Goal: Task Accomplishment & Management: Manage account settings

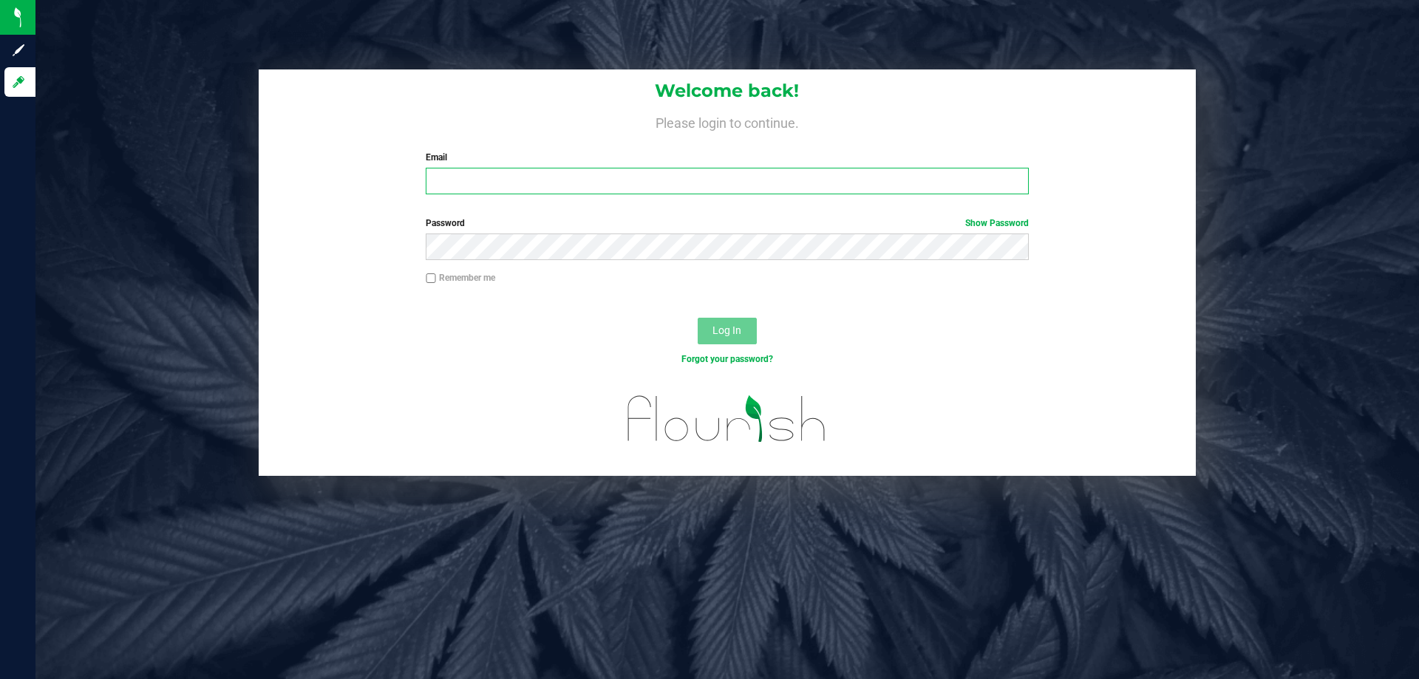
click at [576, 187] on input "Email" at bounding box center [727, 181] width 602 height 27
type input "[EMAIL_ADDRESS][DOMAIN_NAME]"
click at [698, 318] on button "Log In" at bounding box center [727, 331] width 59 height 27
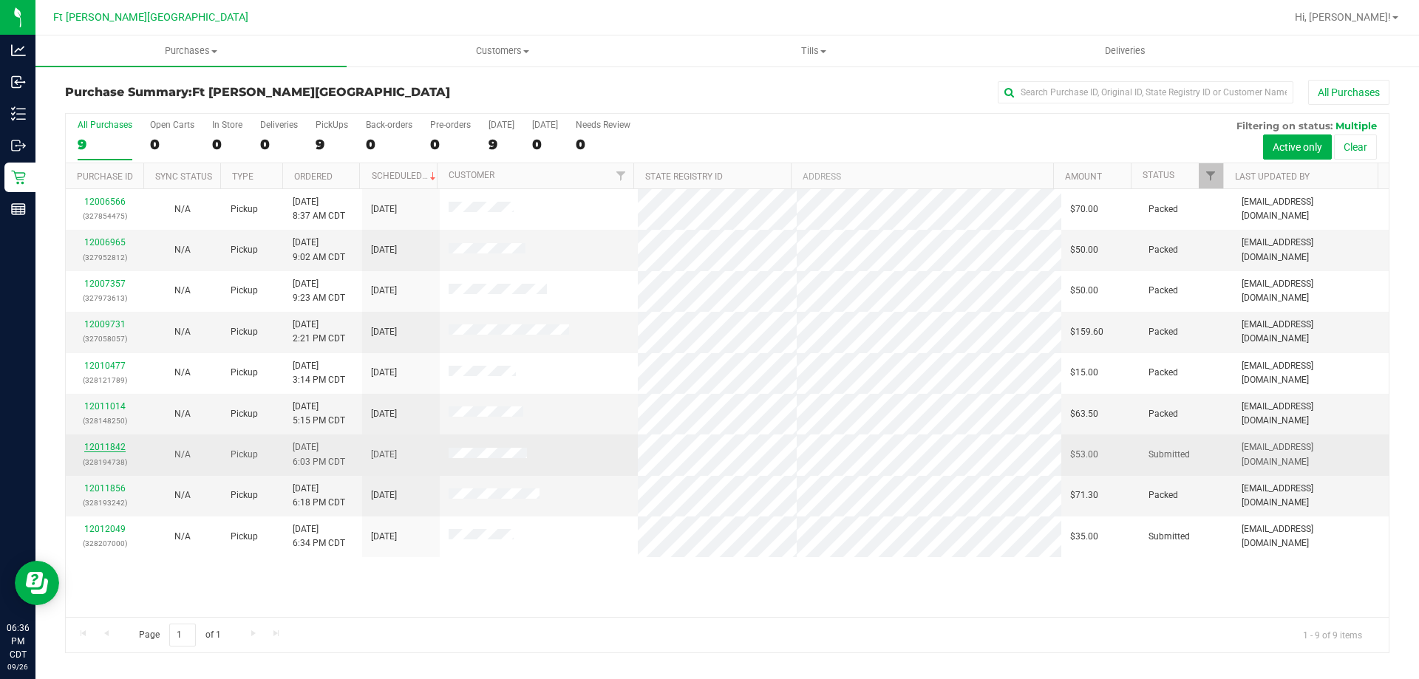
click at [115, 446] on link "12011842" at bounding box center [104, 447] width 41 height 10
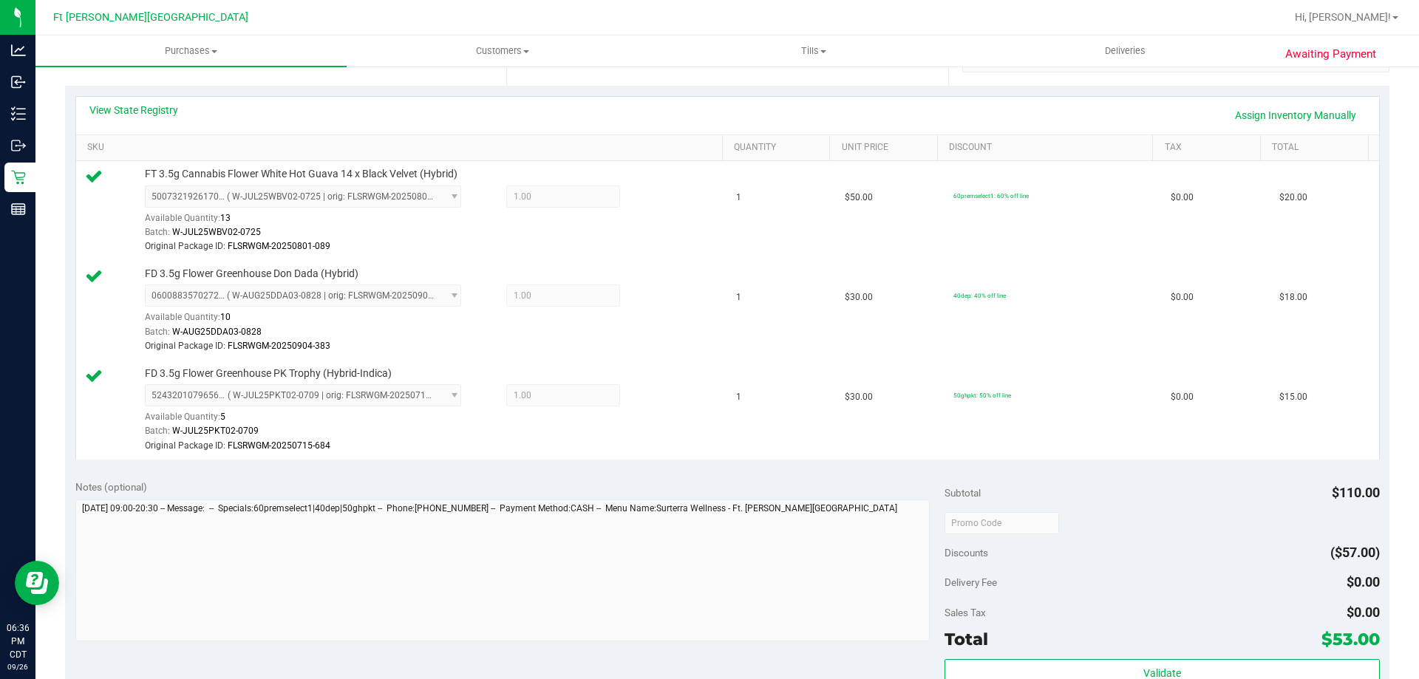
scroll to position [743, 0]
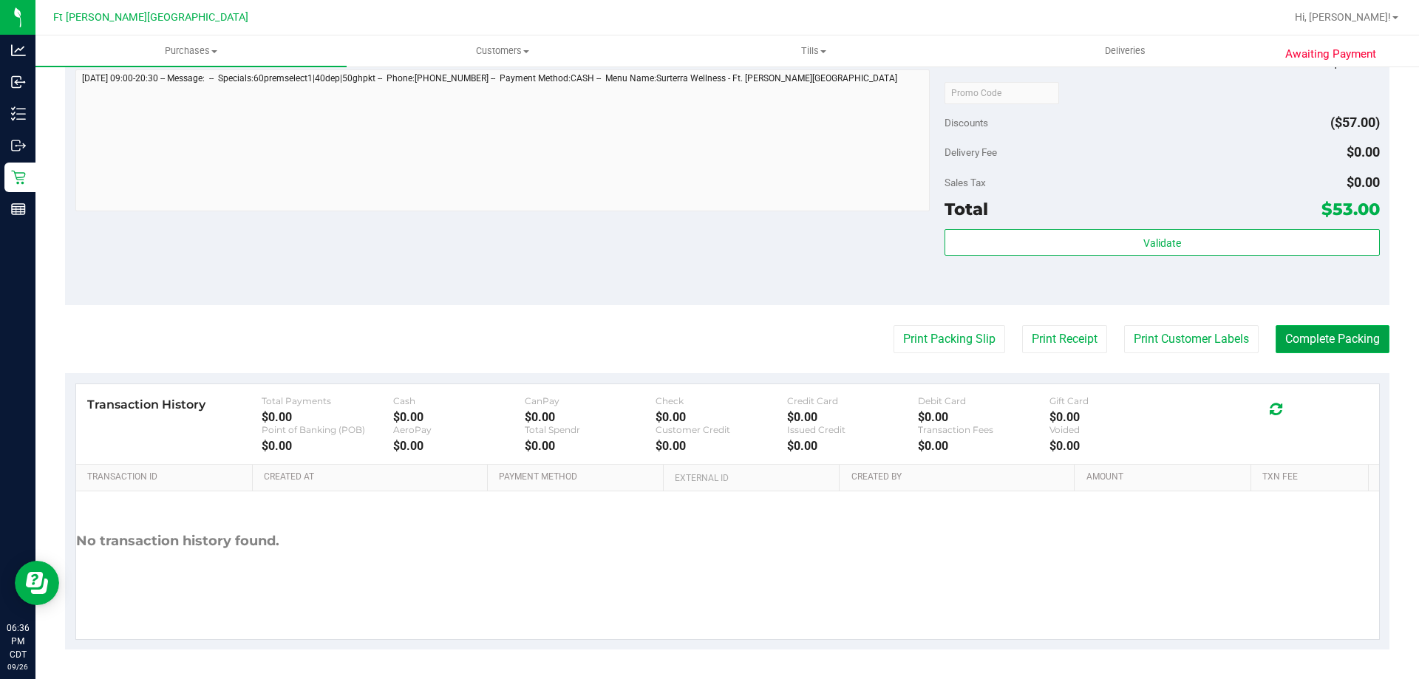
click at [1332, 339] on button "Complete Packing" at bounding box center [1333, 339] width 114 height 28
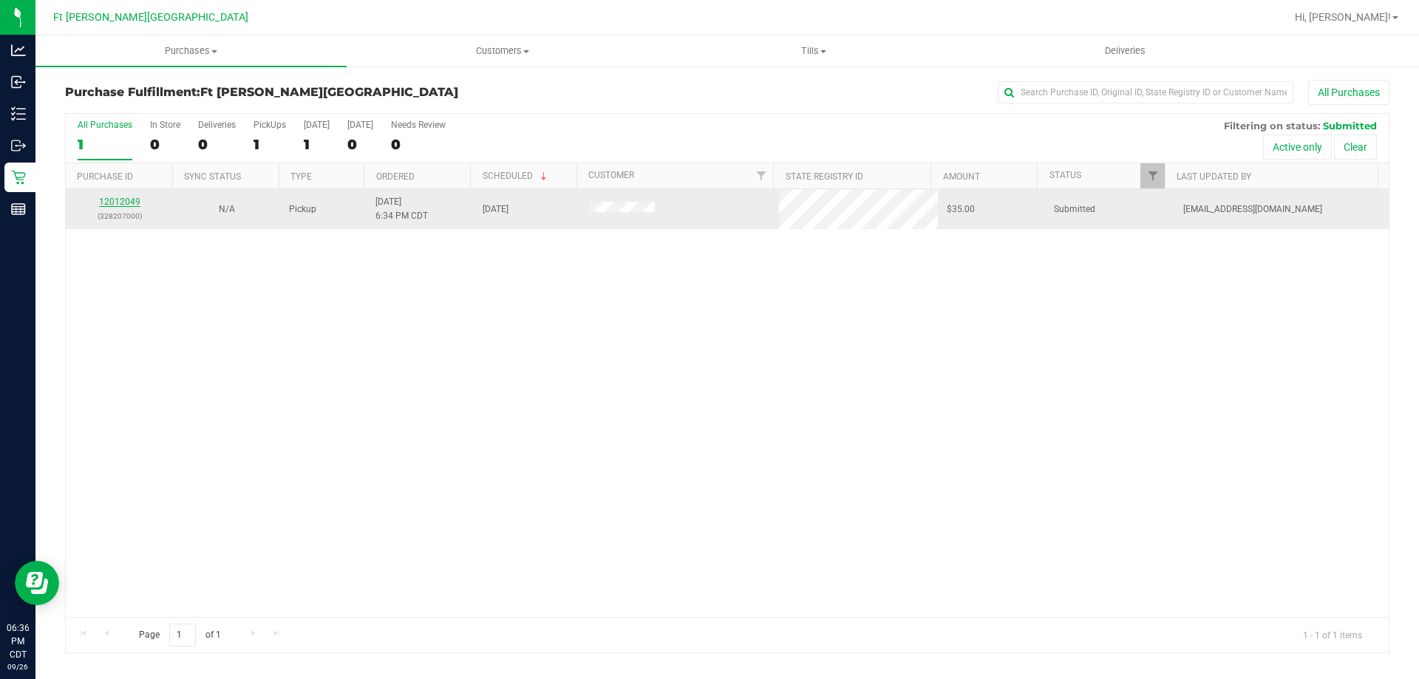
click at [123, 200] on link "12012049" at bounding box center [119, 202] width 41 height 10
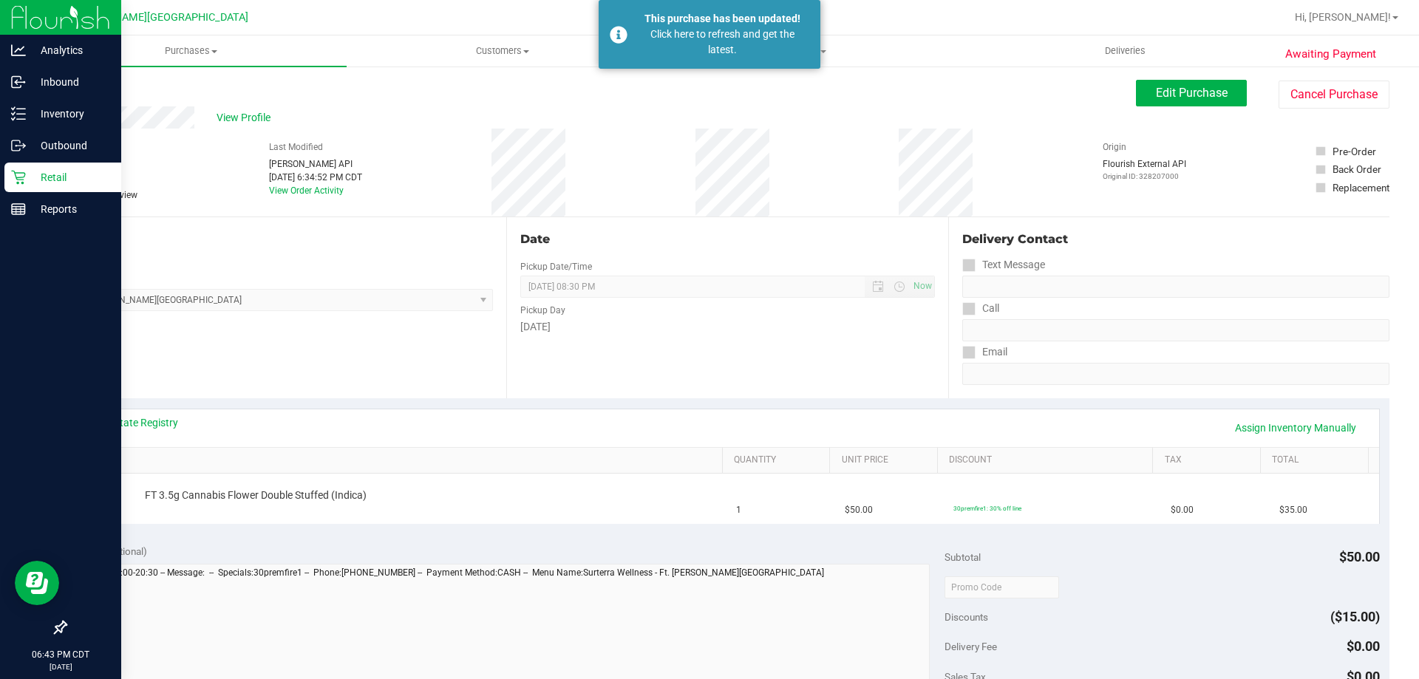
drag, startPoint x: 914, startPoint y: 45, endPoint x: 16, endPoint y: 171, distance: 907.5
click at [16, 171] on icon at bounding box center [18, 177] width 15 height 15
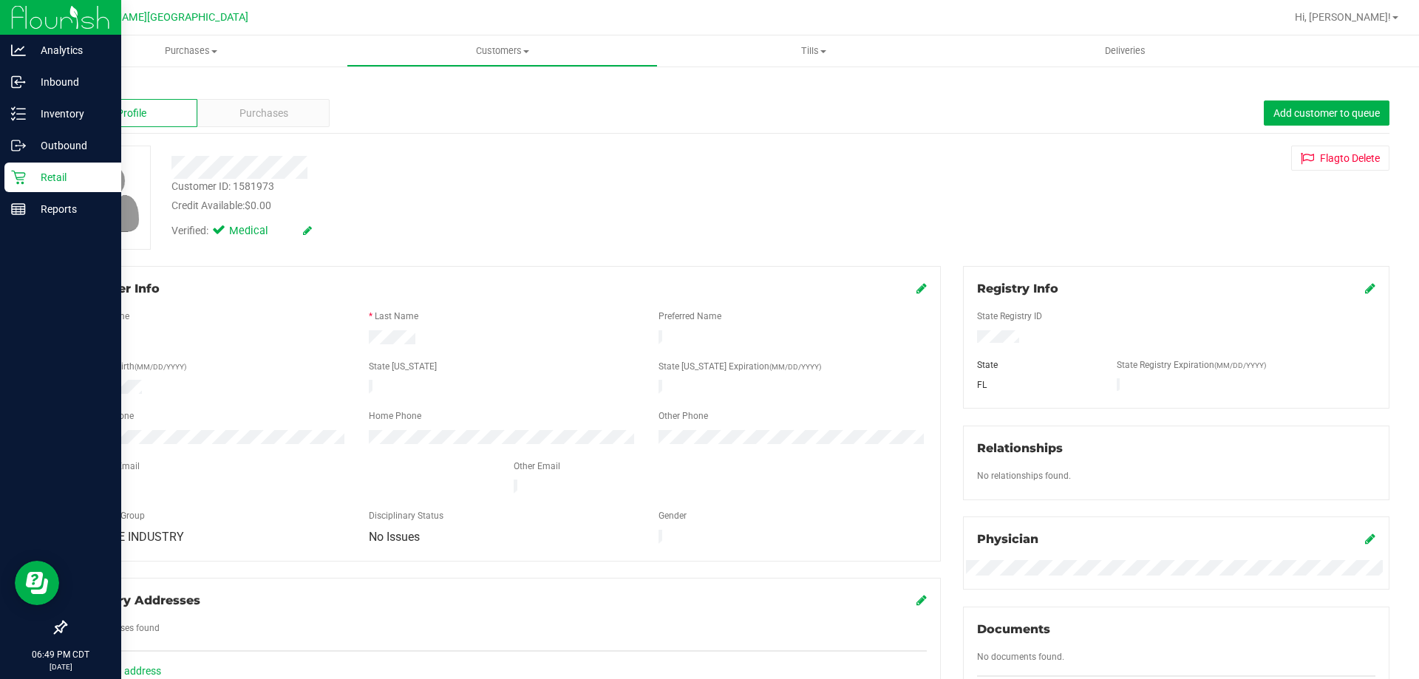
click at [32, 179] on p "Retail" at bounding box center [70, 178] width 89 height 18
click at [33, 174] on p "Retail" at bounding box center [70, 178] width 89 height 18
